Goal: Connect with others: Connect with other users

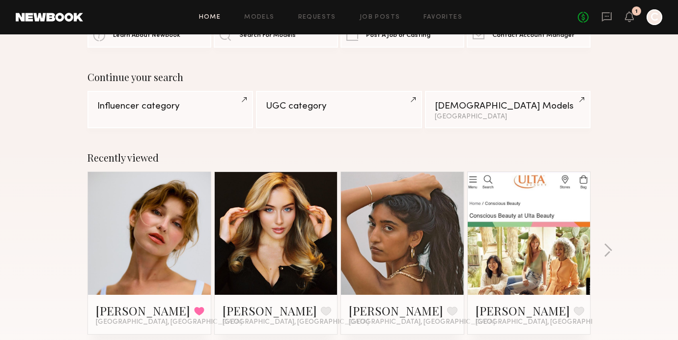
scroll to position [52, 0]
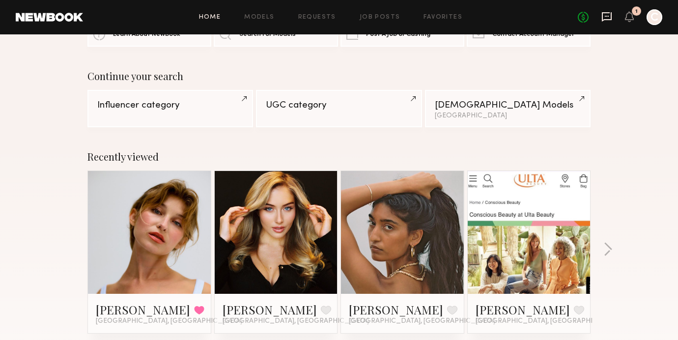
click at [604, 18] on icon at bounding box center [606, 16] width 11 height 11
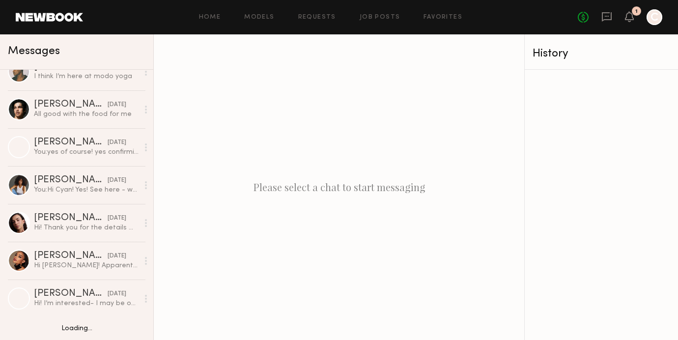
scroll to position [137, 0]
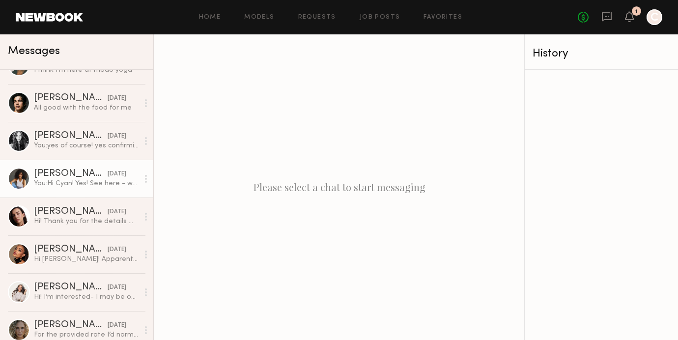
click at [49, 171] on div "Cyan C." at bounding box center [71, 174] width 74 height 10
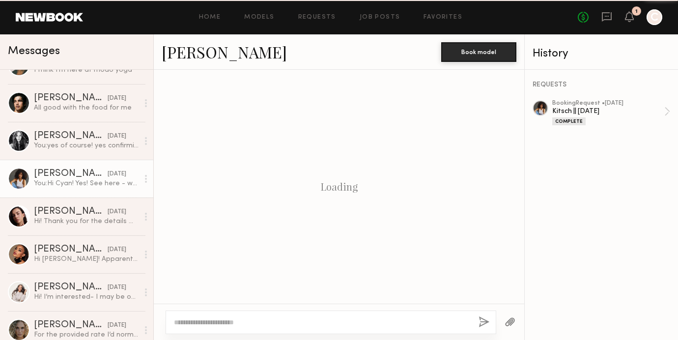
scroll to position [774, 0]
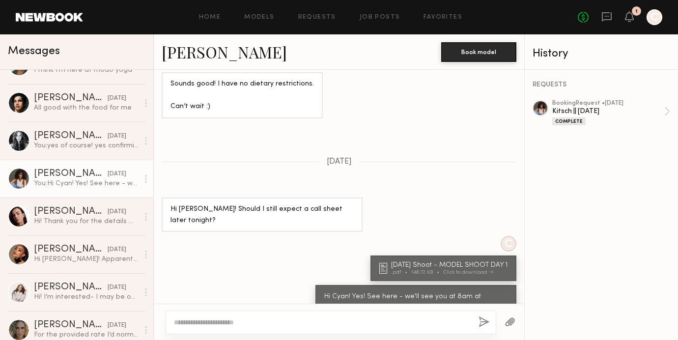
click at [192, 53] on link "Cyan C." at bounding box center [224, 51] width 125 height 21
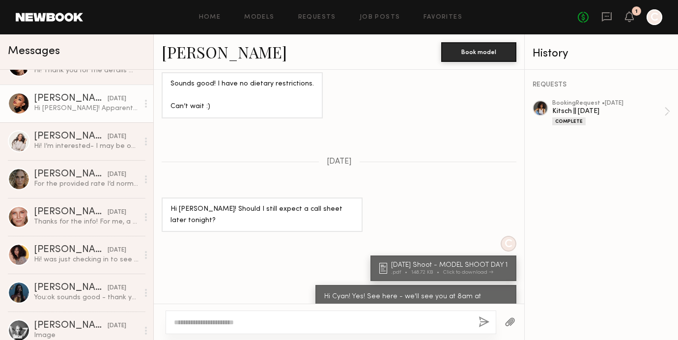
scroll to position [290, 0]
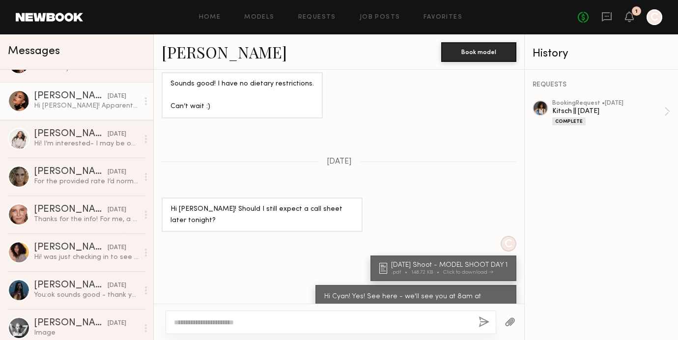
click at [50, 246] on div "Audre M." at bounding box center [71, 248] width 74 height 10
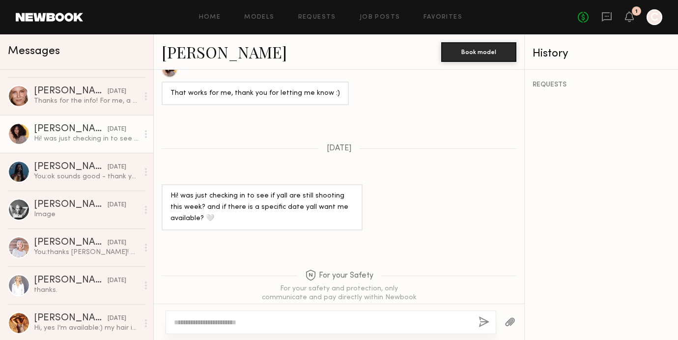
scroll to position [411, 0]
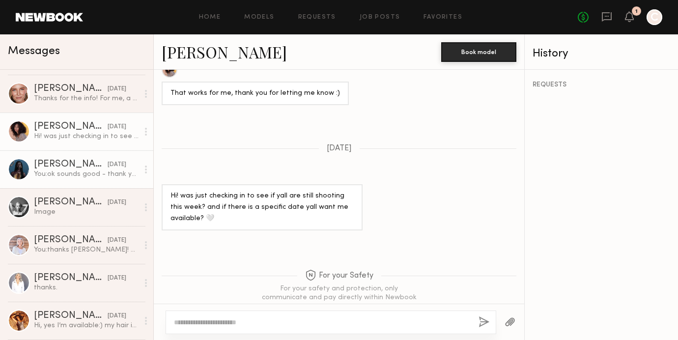
click at [66, 163] on div "Nyawuta C." at bounding box center [71, 165] width 74 height 10
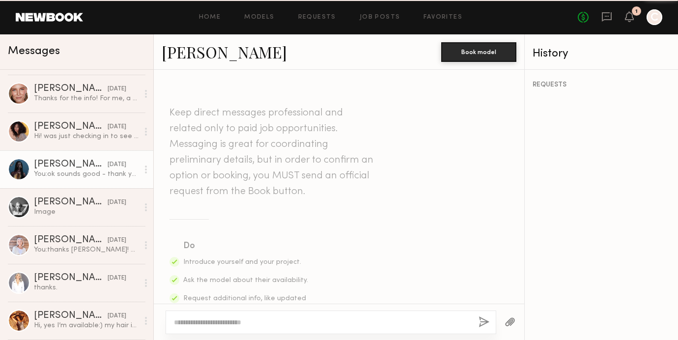
scroll to position [588, 0]
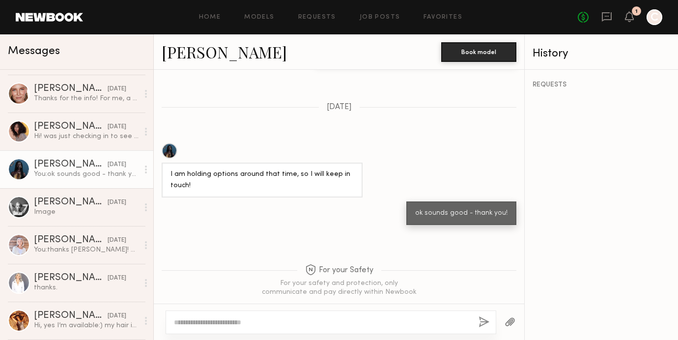
click at [214, 53] on link "Nyawuta C." at bounding box center [224, 51] width 125 height 21
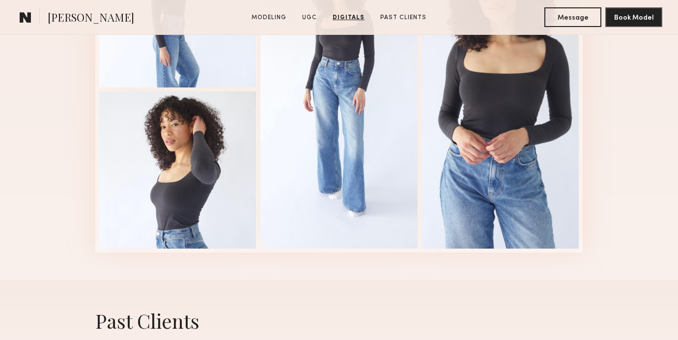
scroll to position [1388, 0]
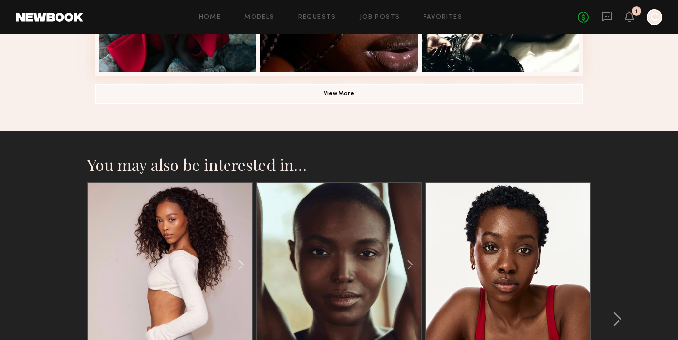
scroll to position [908, 0]
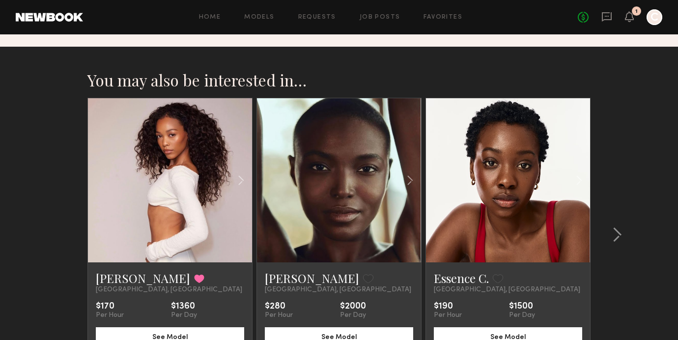
click at [176, 133] on link at bounding box center [170, 180] width 56 height 164
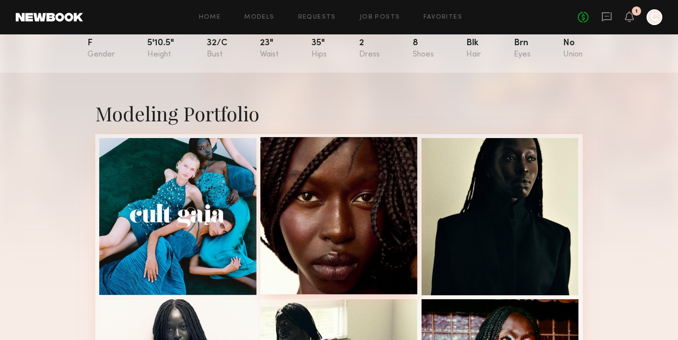
scroll to position [148, 0]
